Goal: Find contact information: Find contact information

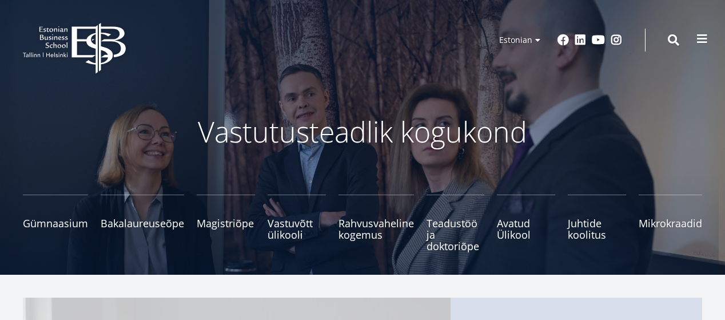
click at [704, 39] on span at bounding box center [701, 38] width 11 height 11
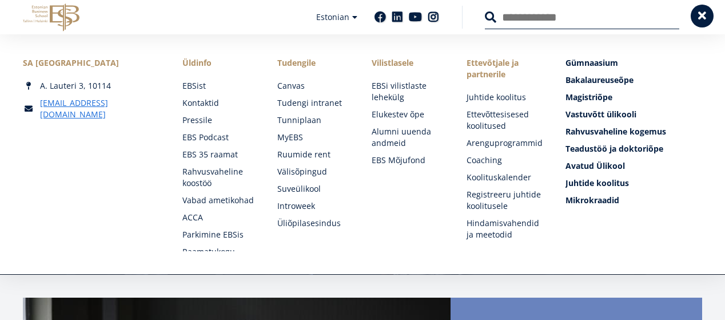
click at [702, 19] on span at bounding box center [701, 15] width 11 height 11
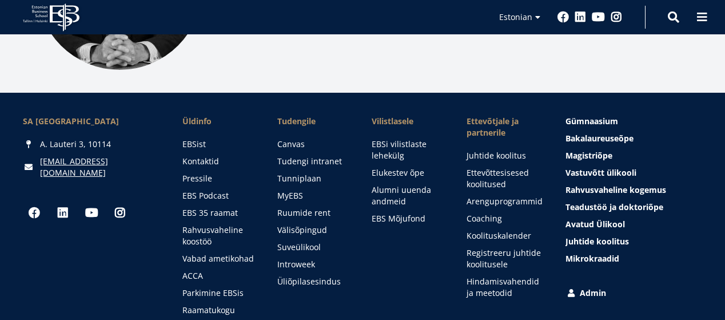
scroll to position [1623, 0]
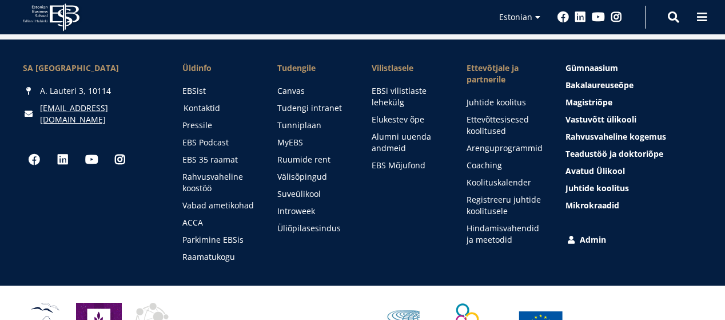
click at [205, 102] on link "Kontaktid" at bounding box center [219, 107] width 72 height 11
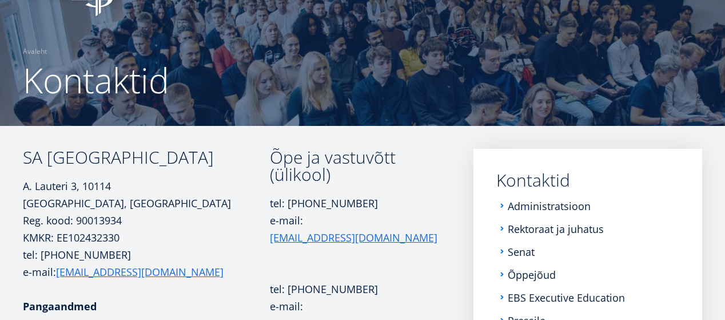
scroll to position [114, 0]
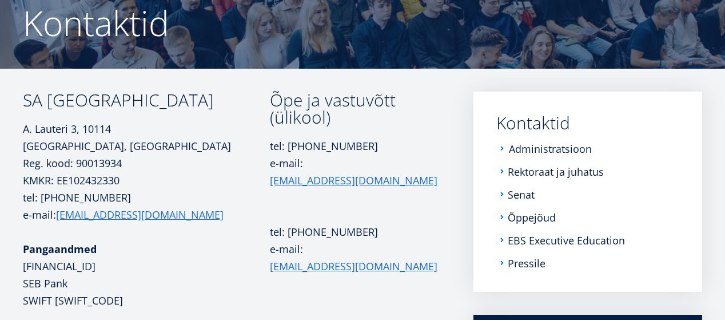
click at [567, 151] on link "Administratsioon" at bounding box center [550, 148] width 83 height 11
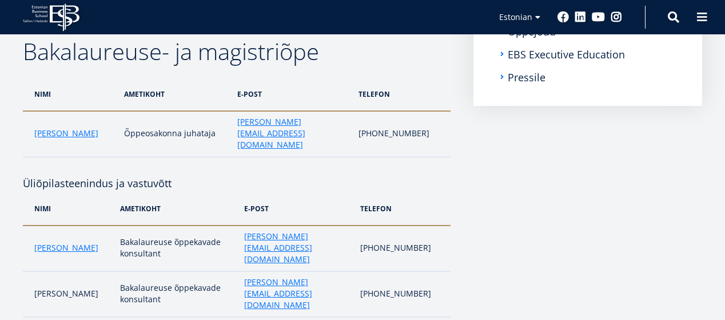
scroll to position [299, 0]
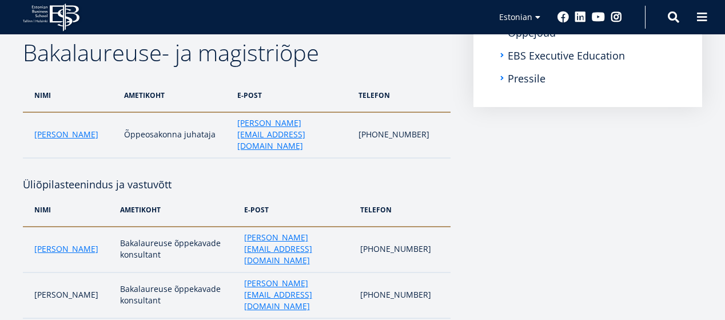
drag, startPoint x: 57, startPoint y: 270, endPoint x: 64, endPoint y: 268, distance: 7.8
